Goal: Task Accomplishment & Management: Use online tool/utility

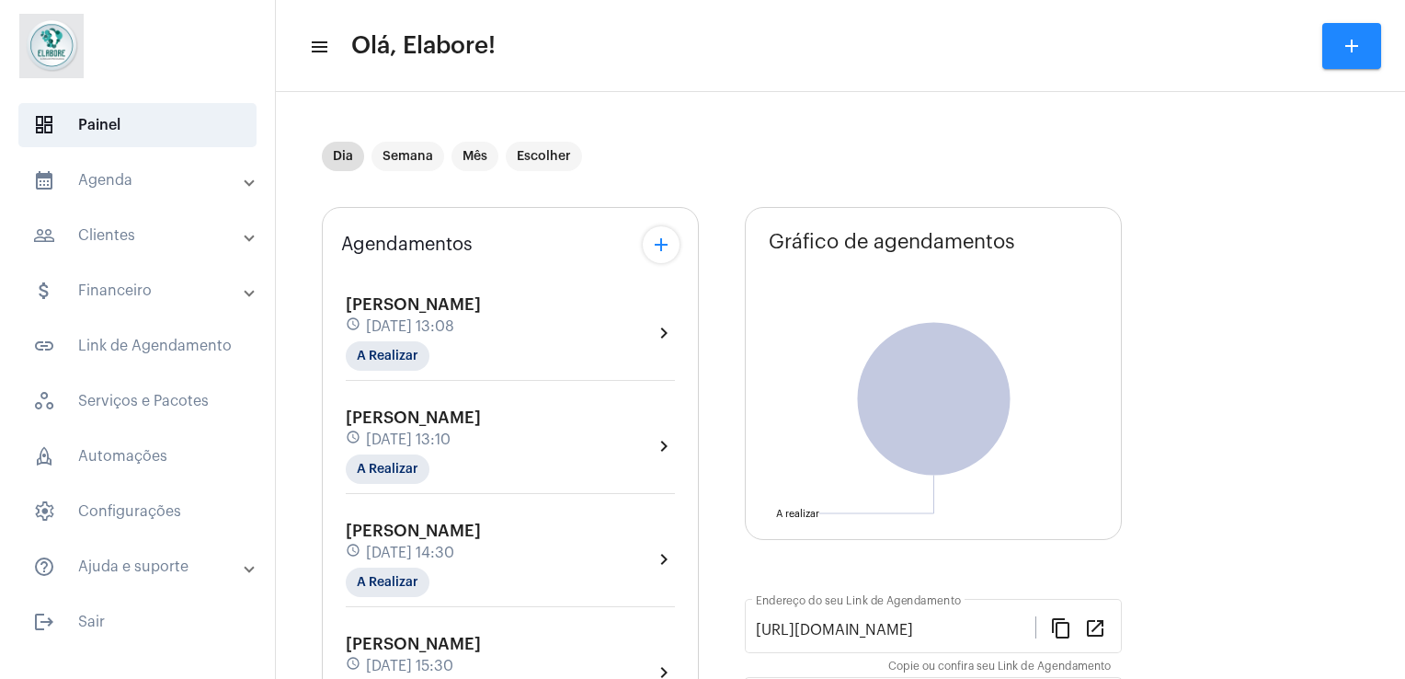
click at [589, 383] on div "Deisy Vital dos Santos schedule 11 de setembro às 13:08 A Realizar chevron_right" at bounding box center [510, 338] width 338 height 95
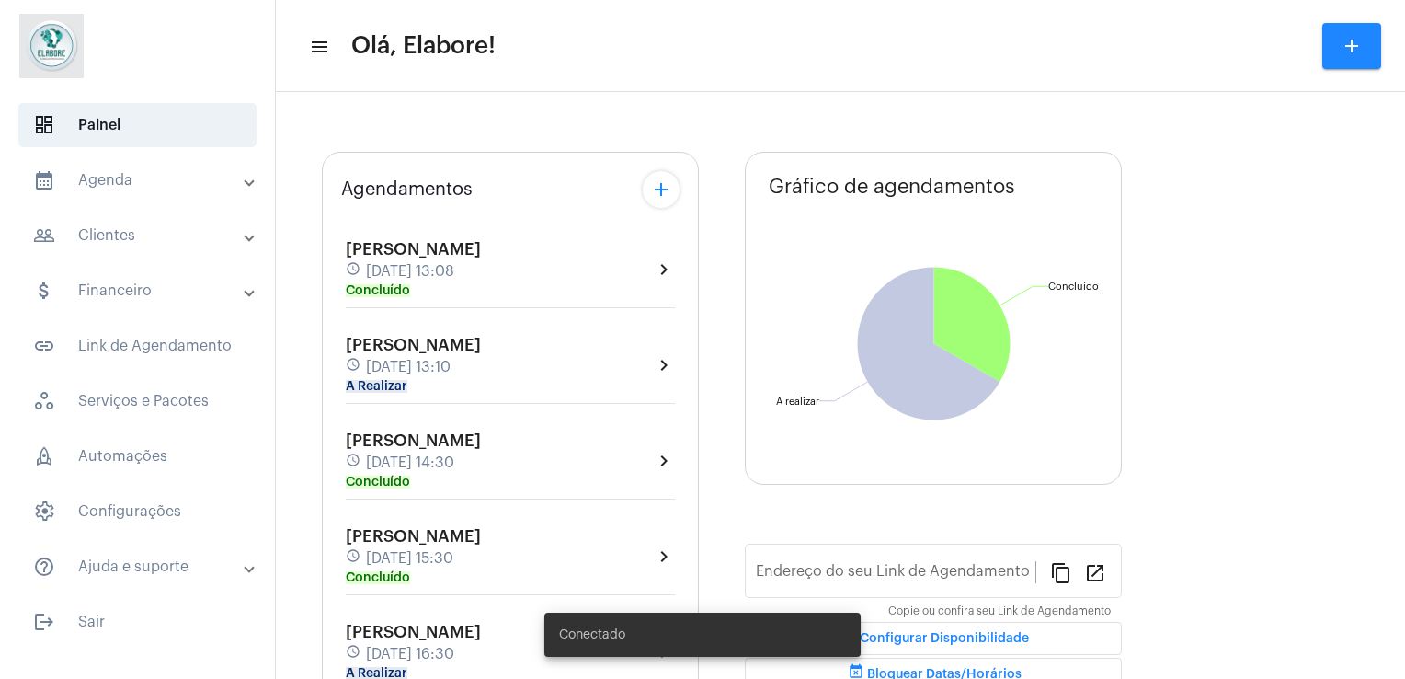
type input "[URL][DOMAIN_NAME]"
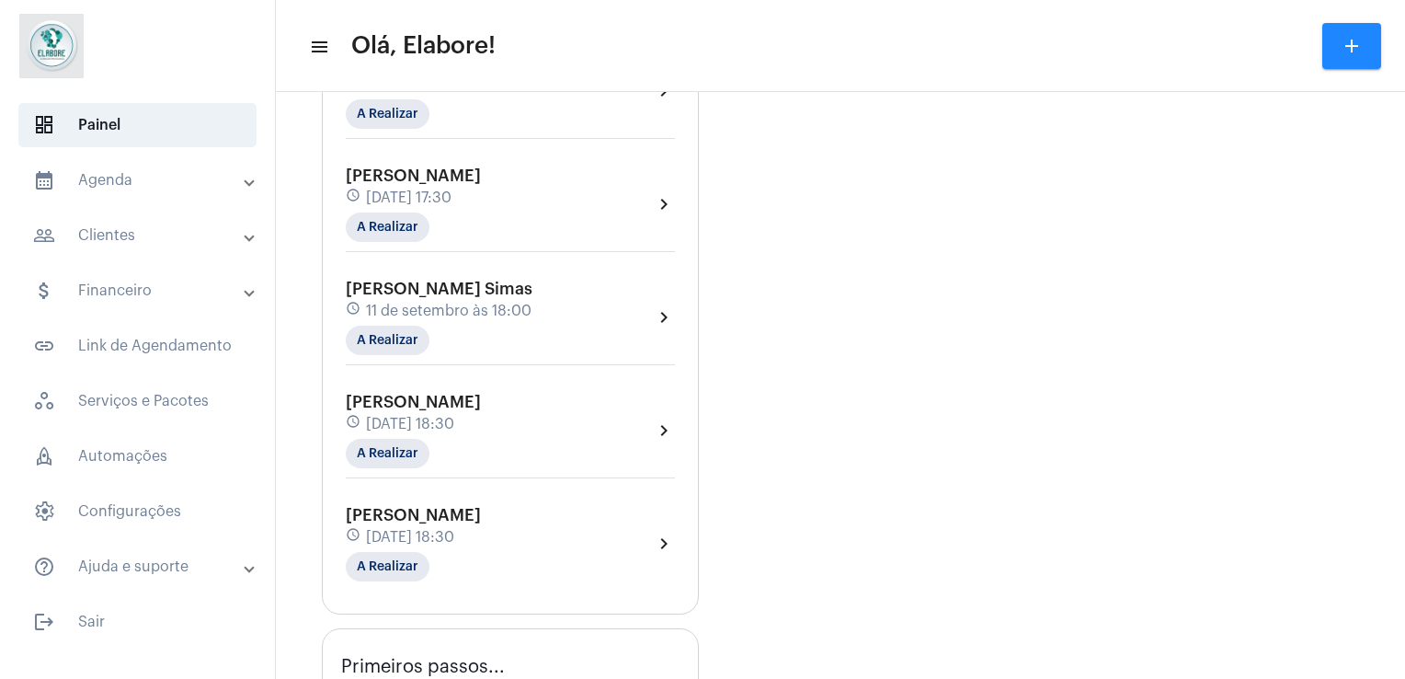
scroll to position [688, 0]
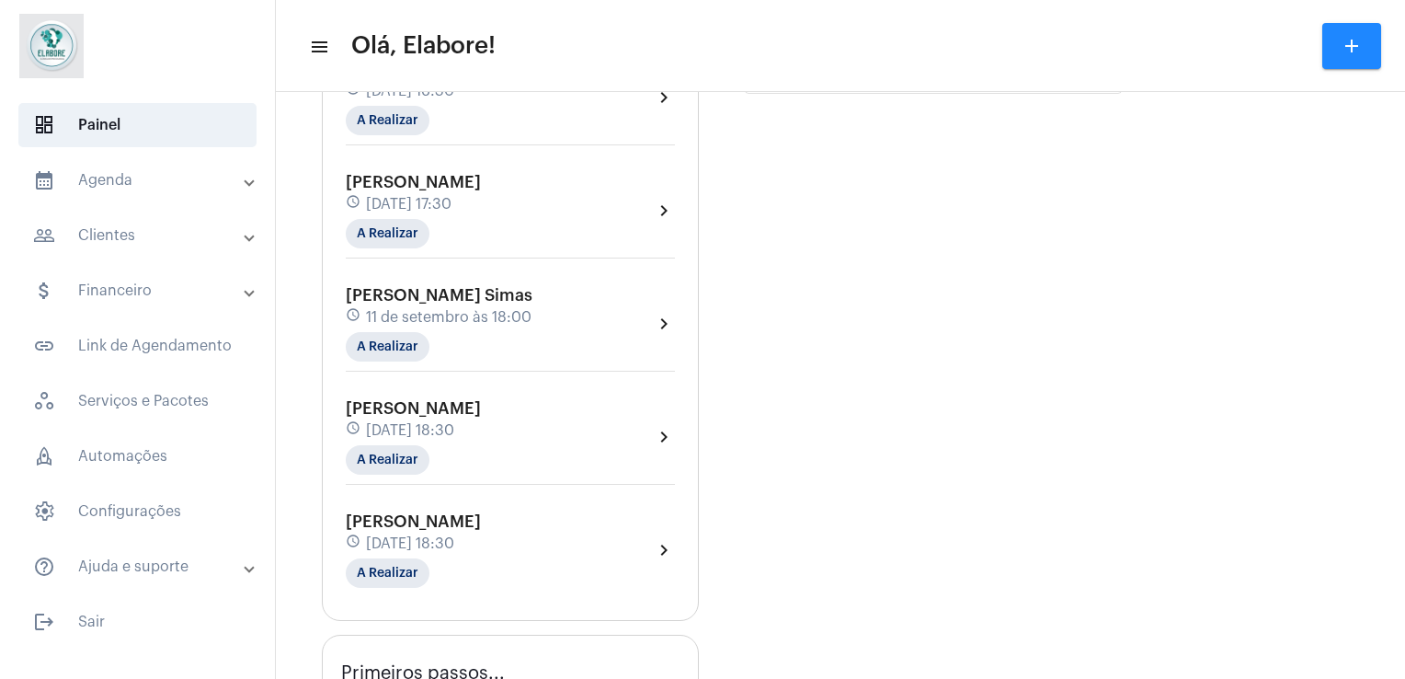
click at [491, 309] on span "11 de setembro às 18:00" at bounding box center [449, 317] width 166 height 17
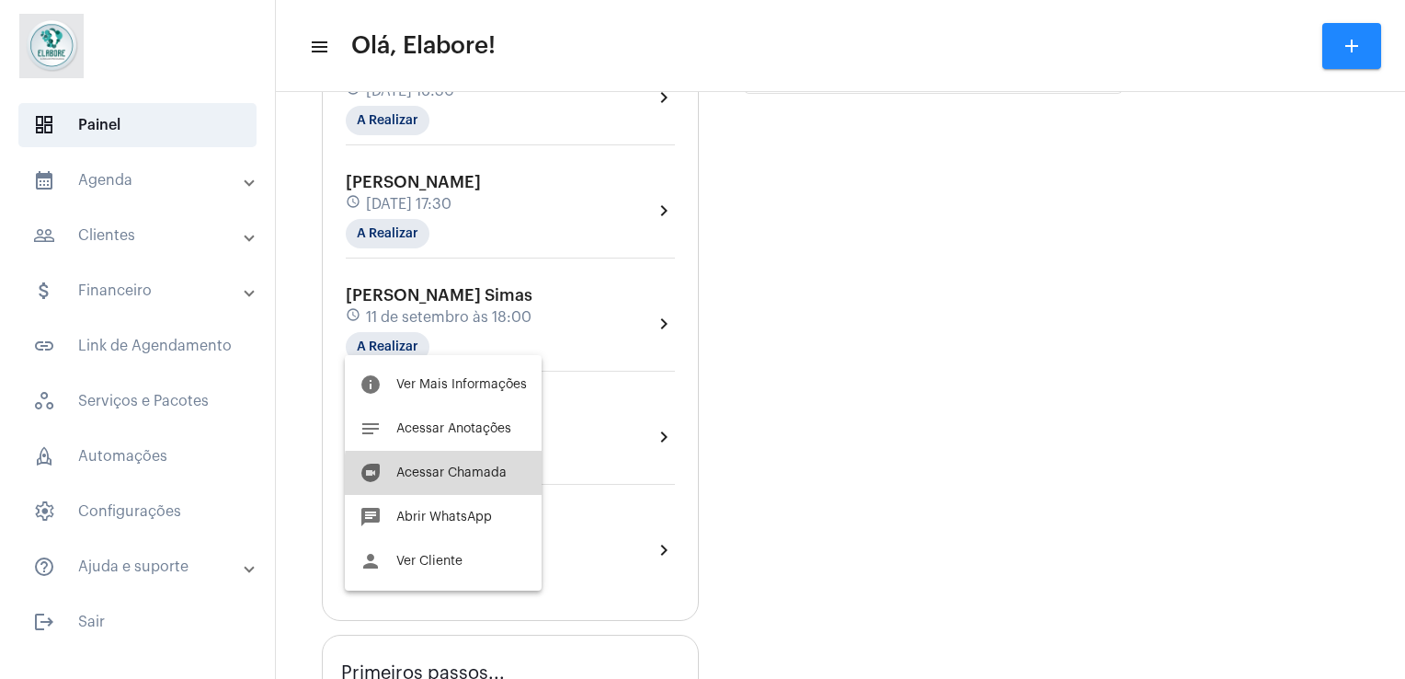
click at [485, 476] on span "Acessar Chamada" at bounding box center [451, 472] width 110 height 13
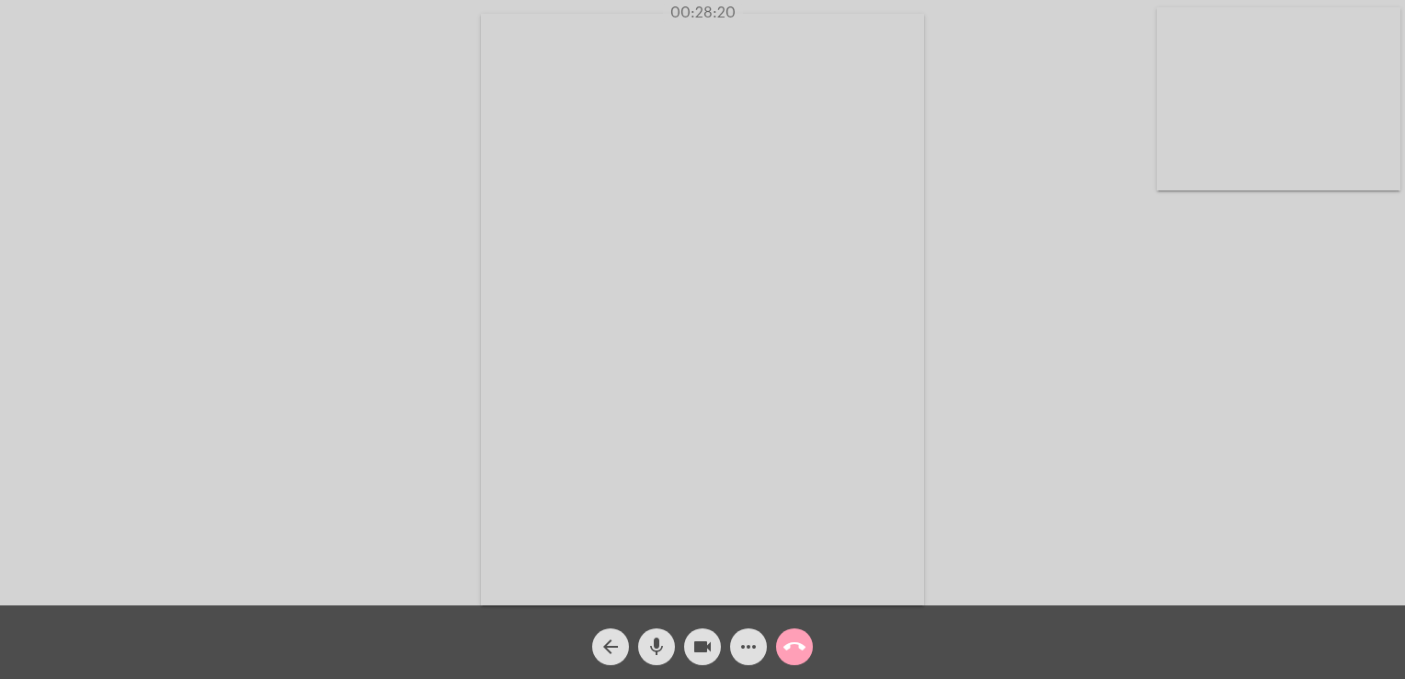
click at [791, 649] on mat-icon "call_end" at bounding box center [794, 646] width 22 height 22
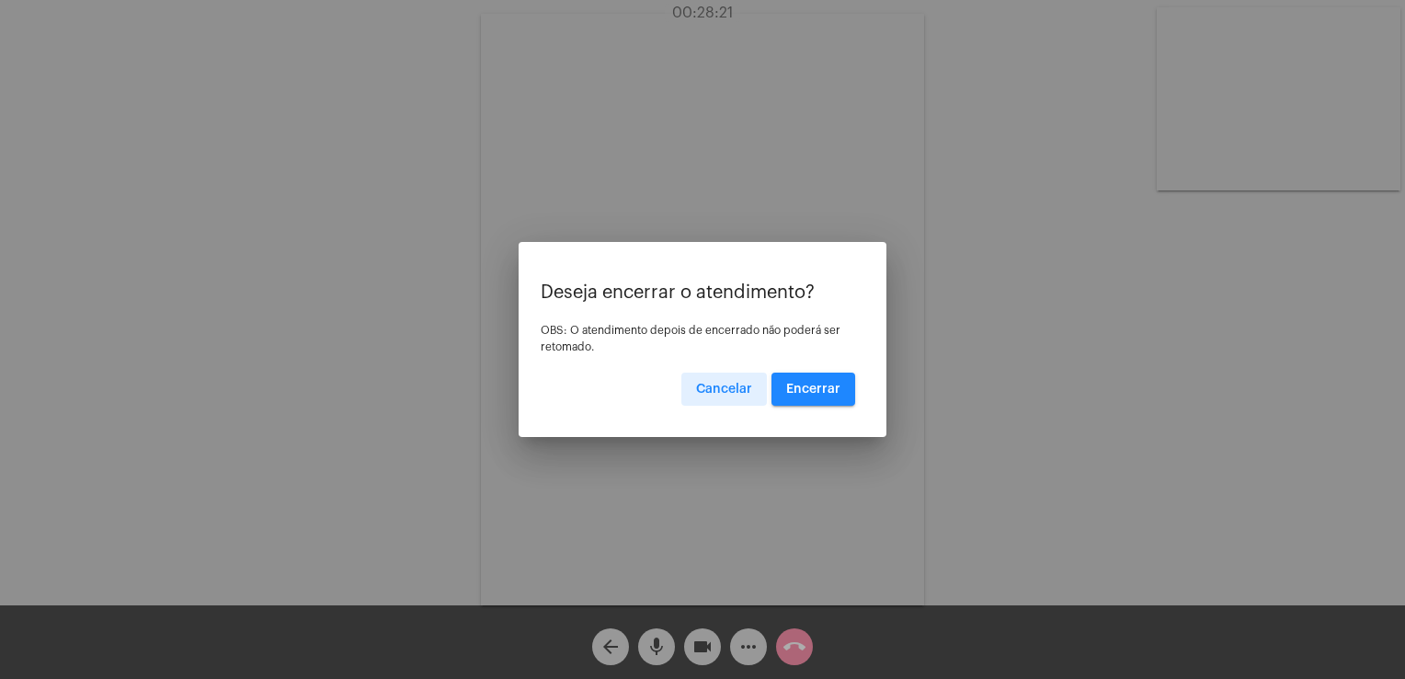
click at [816, 404] on button "Encerrar" at bounding box center [814, 388] width 84 height 33
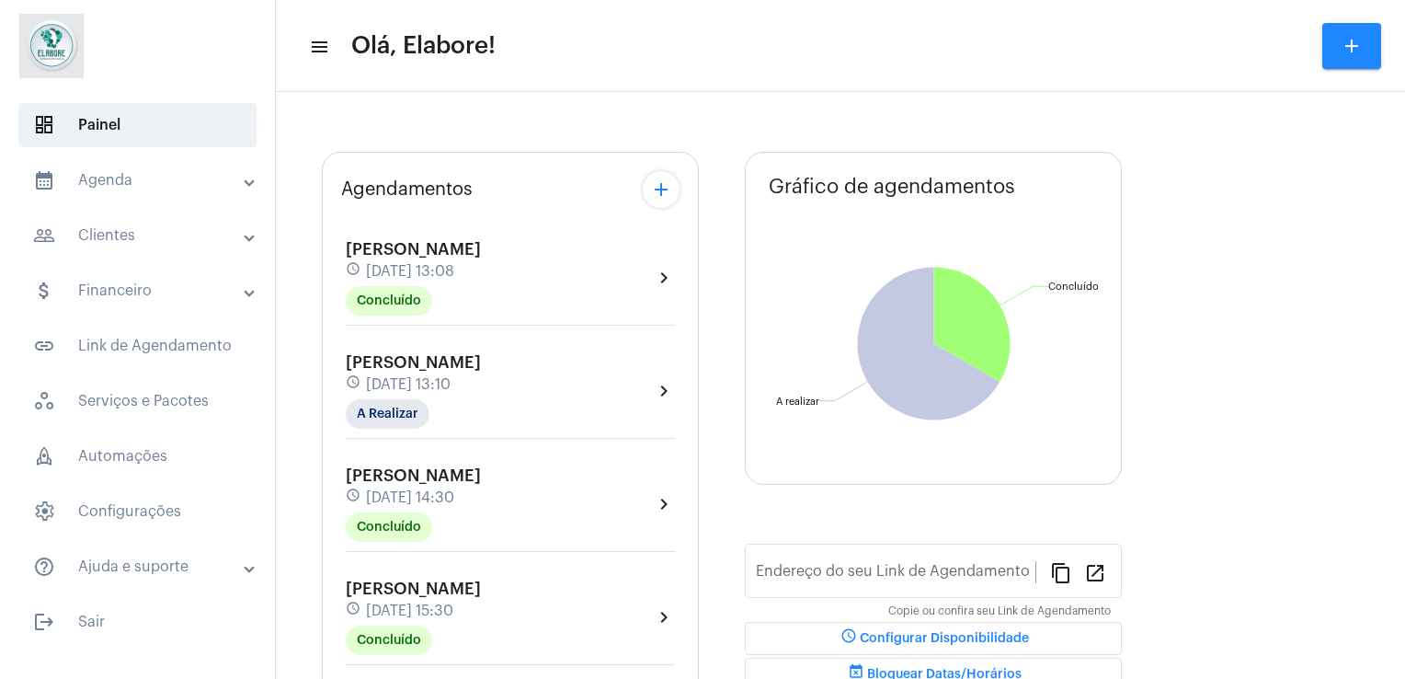
type input "[URL][DOMAIN_NAME]"
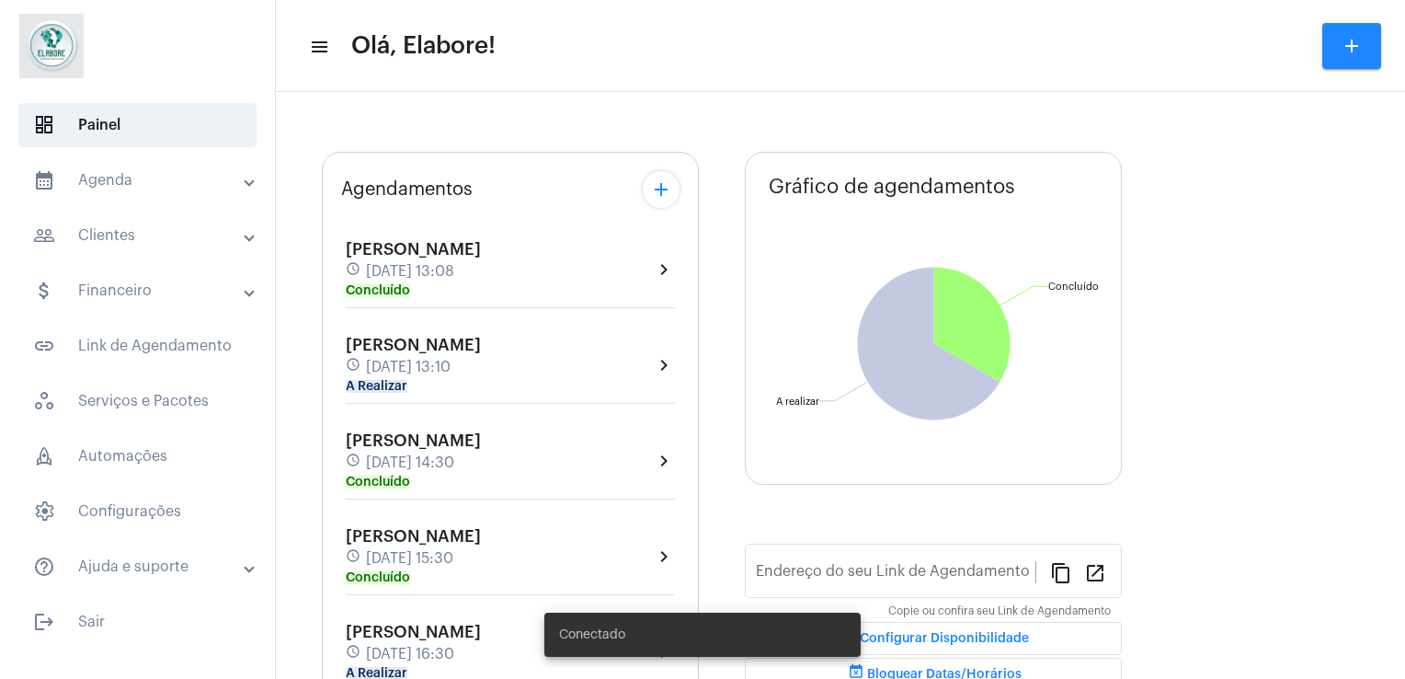
type input "[URL][DOMAIN_NAME]"
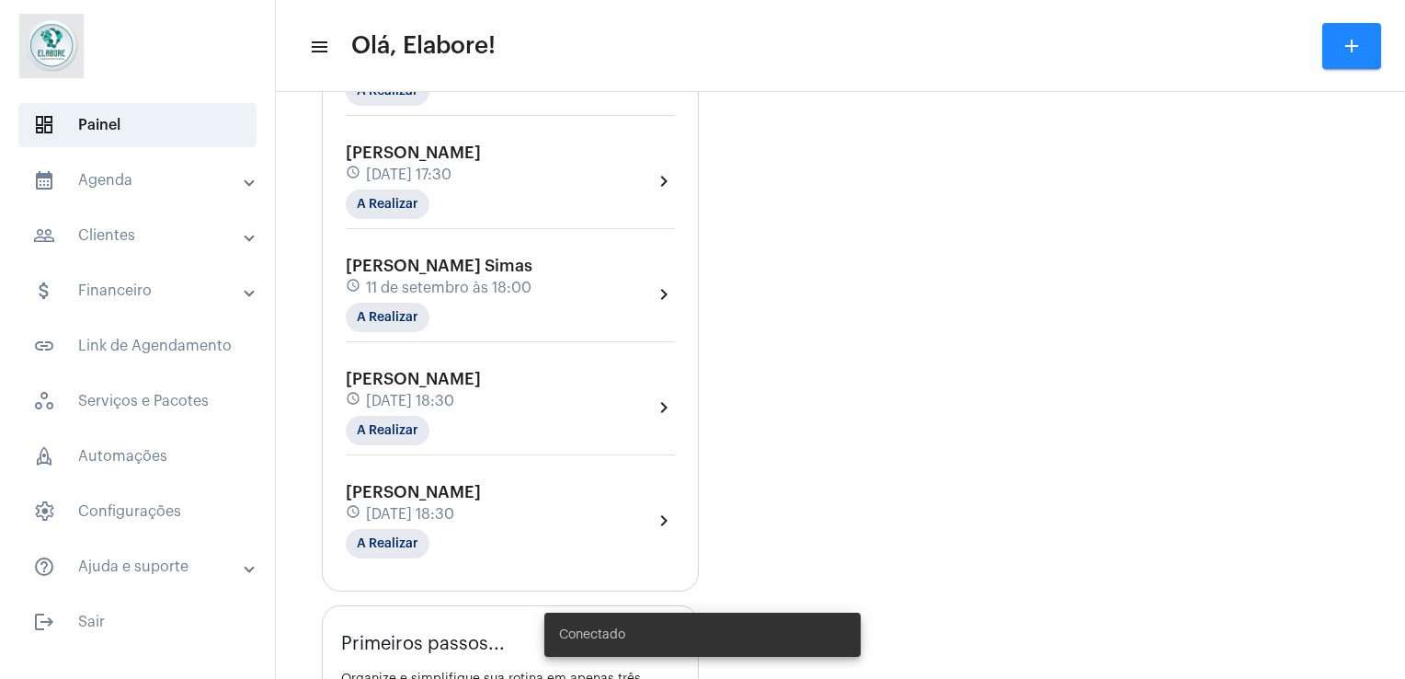
scroll to position [722, 0]
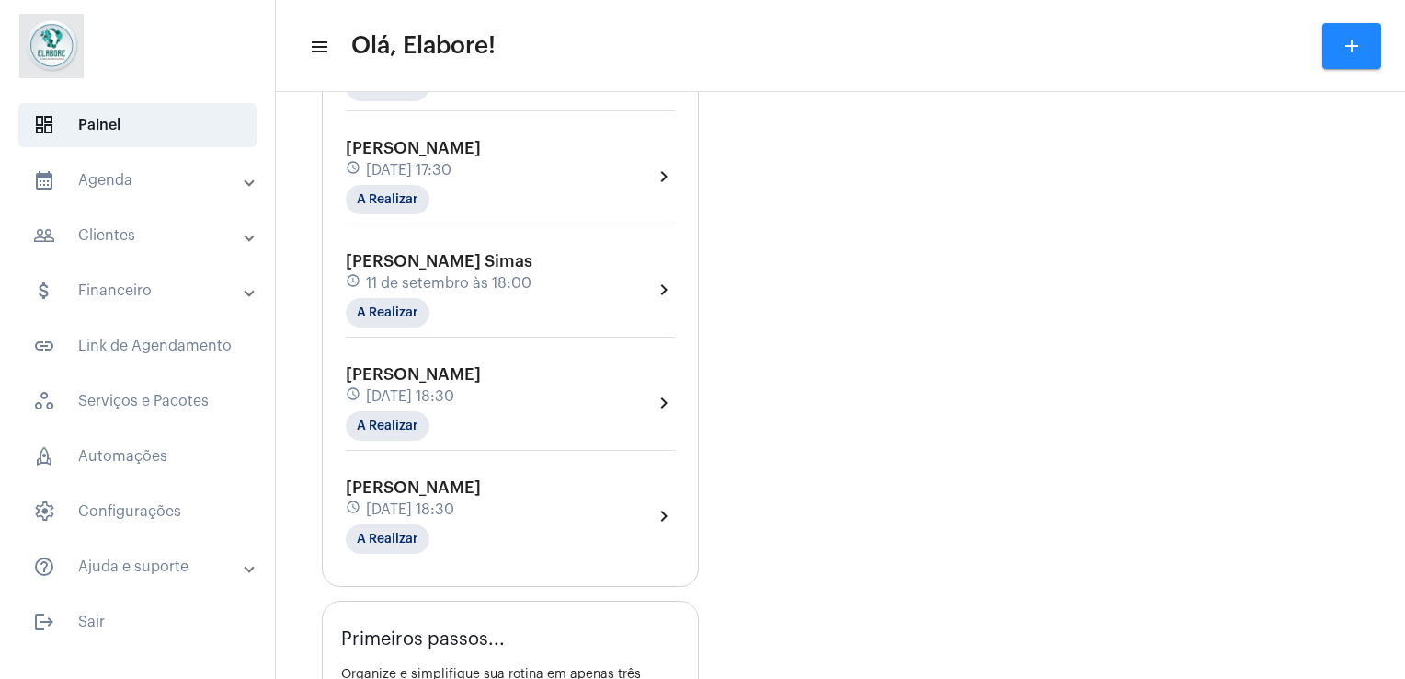
click at [454, 501] on span "[DATE] 18:30" at bounding box center [410, 509] width 88 height 17
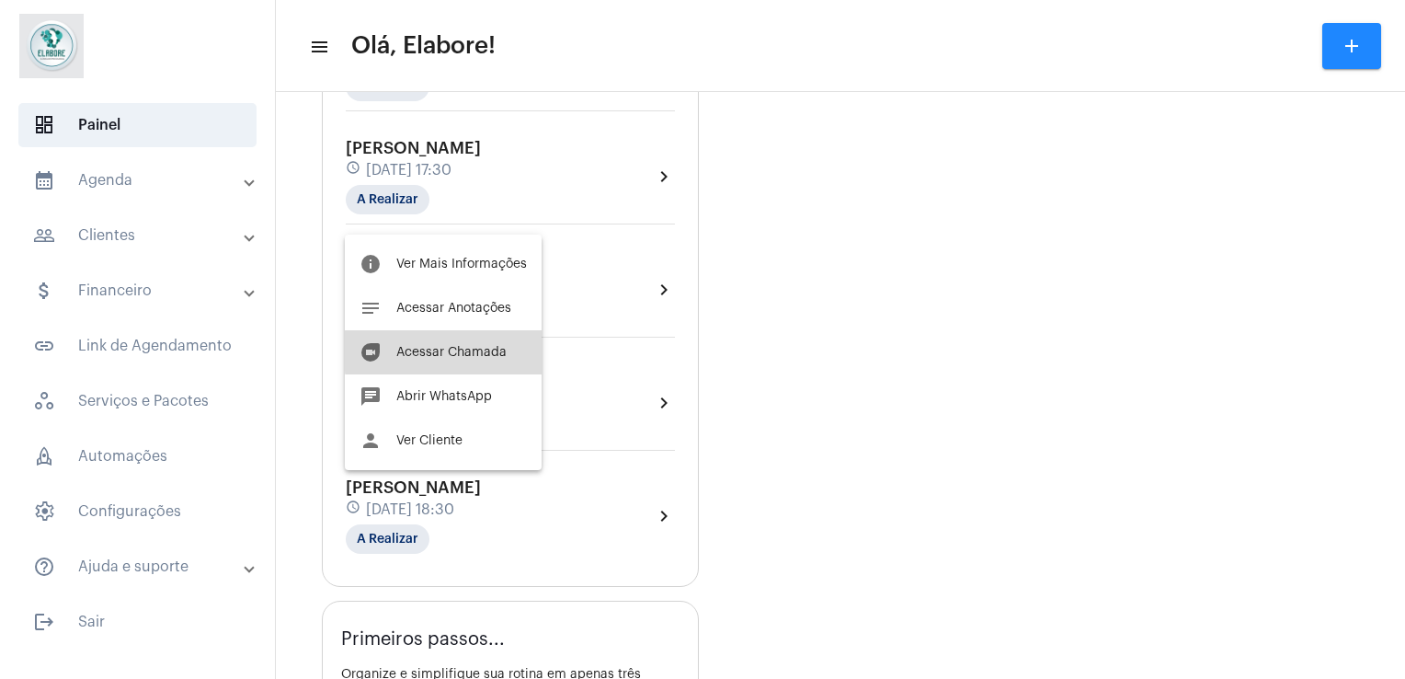
click at [462, 351] on span "Acessar Chamada" at bounding box center [451, 352] width 110 height 13
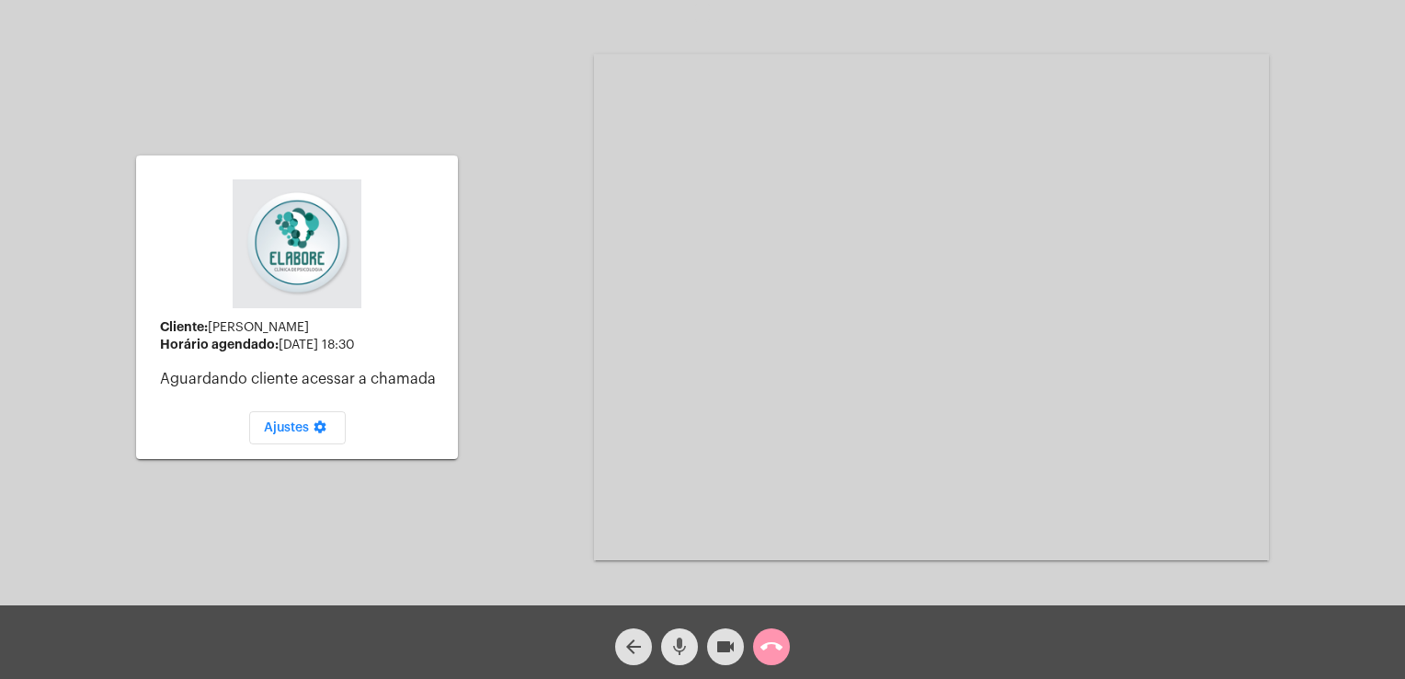
click at [687, 648] on mat-icon "mic" at bounding box center [680, 646] width 22 height 22
click at [724, 646] on mat-icon "videocam" at bounding box center [726, 646] width 22 height 22
